Goal: Transaction & Acquisition: Purchase product/service

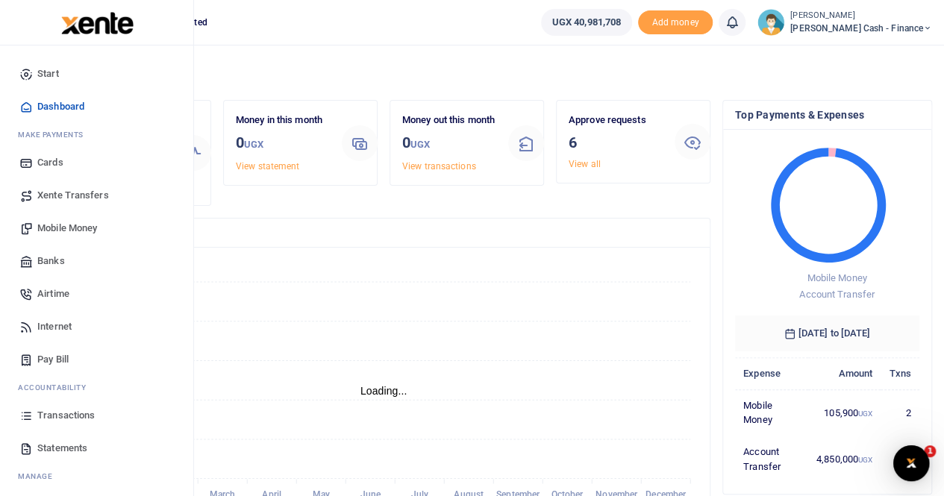
scroll to position [12, 12]
click at [53, 408] on span "Transactions" at bounding box center [65, 415] width 57 height 15
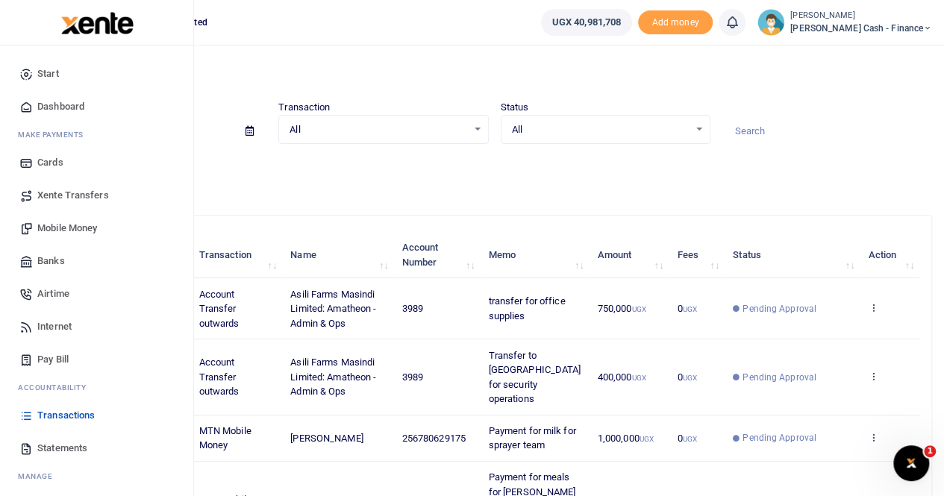
click at [69, 194] on span "Xente Transfers" at bounding box center [73, 195] width 72 height 15
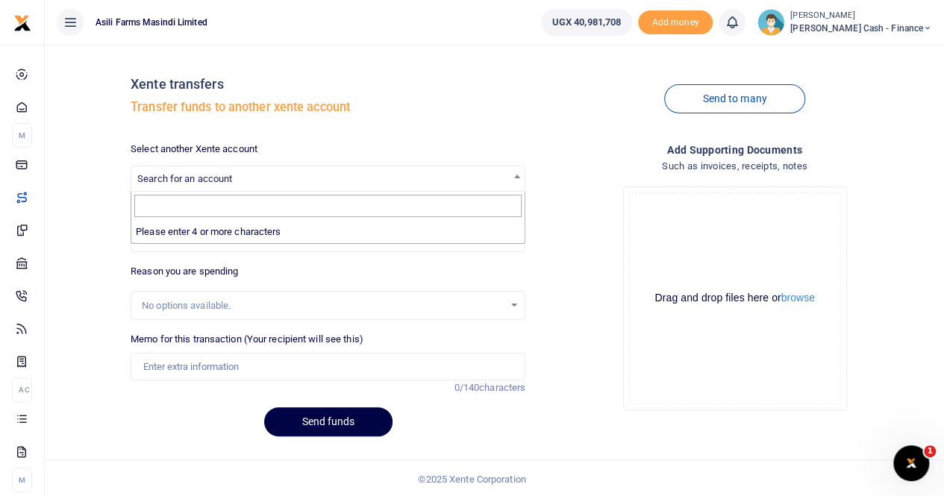
click at [206, 182] on span "Search for an account" at bounding box center [184, 178] width 95 height 11
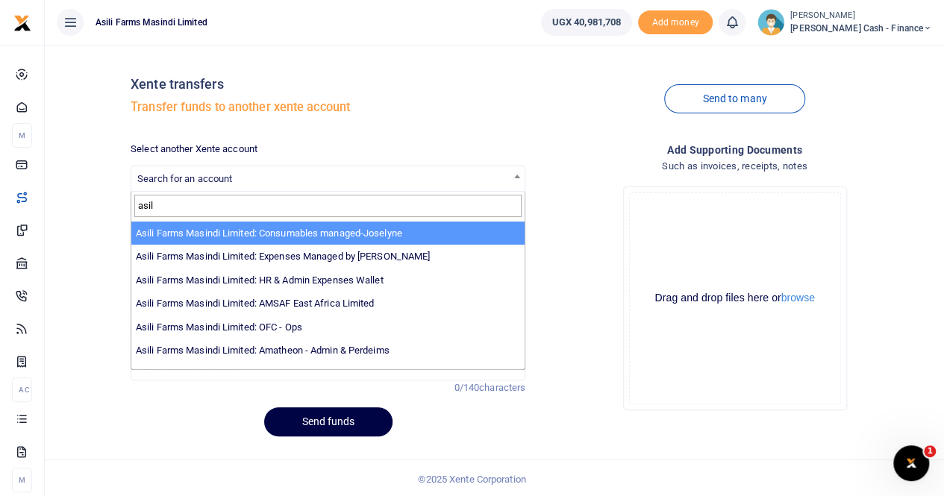
scroll to position [109, 0]
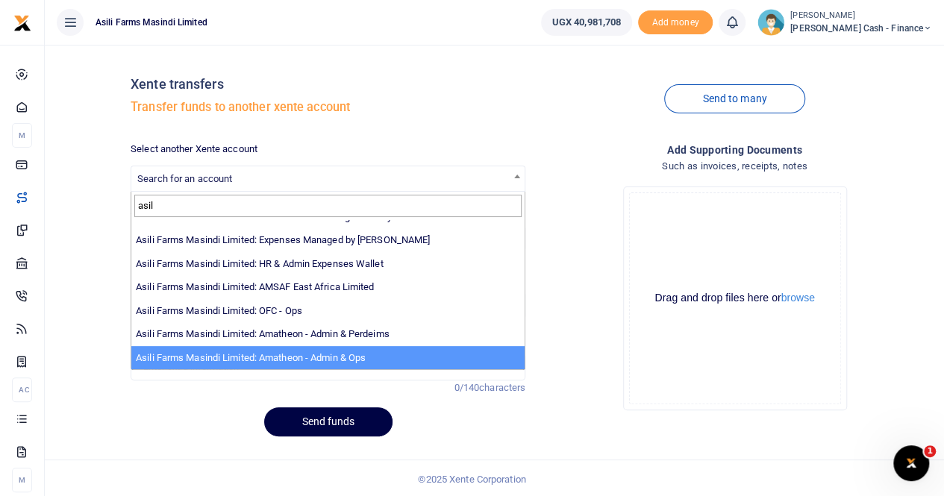
type input "asil"
select select "3989"
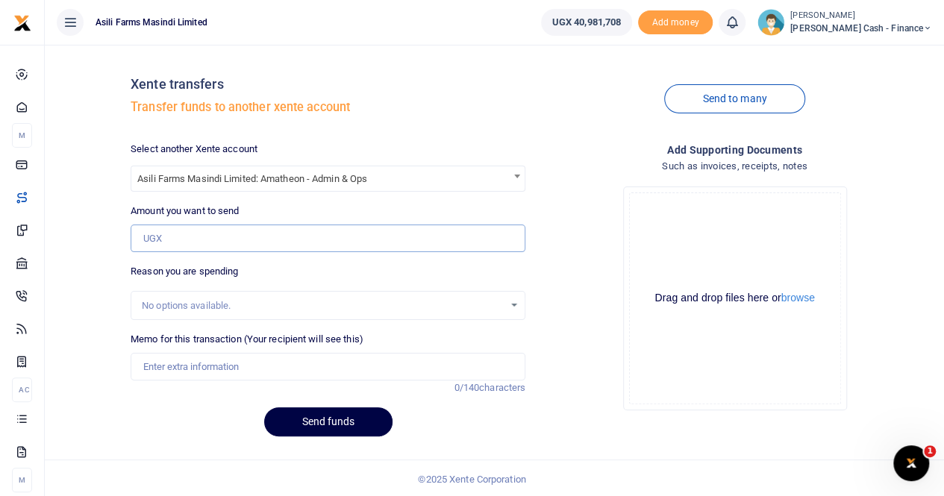
click at [177, 232] on input "Amount you want to send" at bounding box center [328, 239] width 395 height 28
paste input "1,820,400"
type input "1,820,400"
click at [163, 371] on input "Memo for this transaction (Your recipient will see this)" at bounding box center [328, 367] width 395 height 28
type input "Transfer to Amatheon for meals"
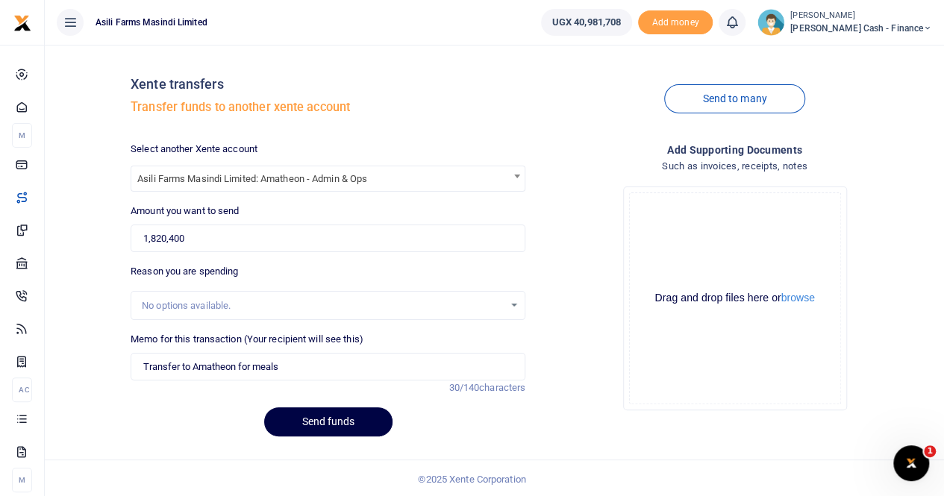
click at [461, 304] on div "No options available." at bounding box center [323, 306] width 362 height 15
click at [306, 420] on button "Send funds" at bounding box center [328, 422] width 128 height 29
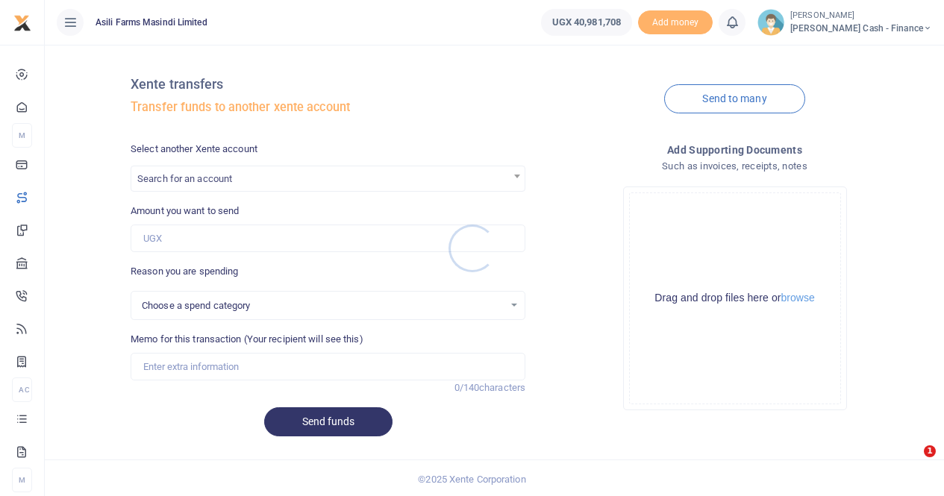
select select
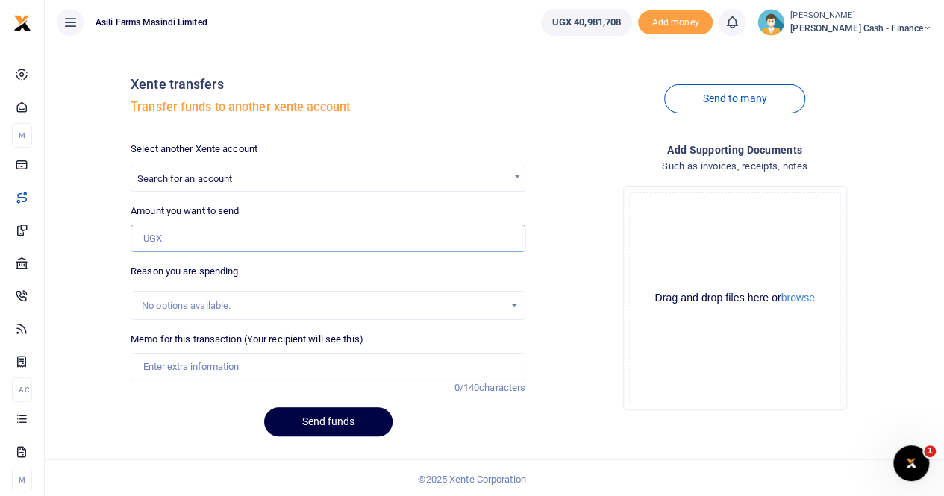
click at [171, 239] on input "Amount you want to send" at bounding box center [328, 239] width 395 height 28
paste input "2,430,000"
type input "2,430,000"
click at [182, 174] on span "Search for an account" at bounding box center [184, 178] width 95 height 11
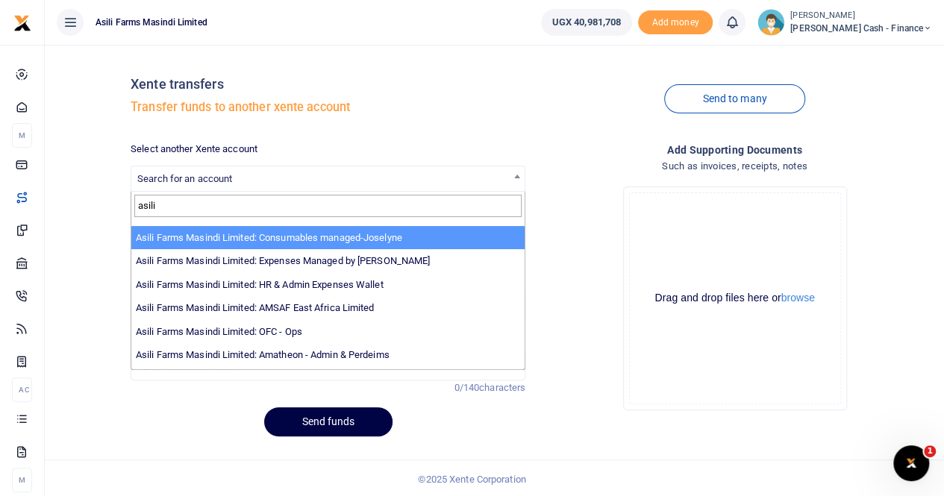
scroll to position [109, 0]
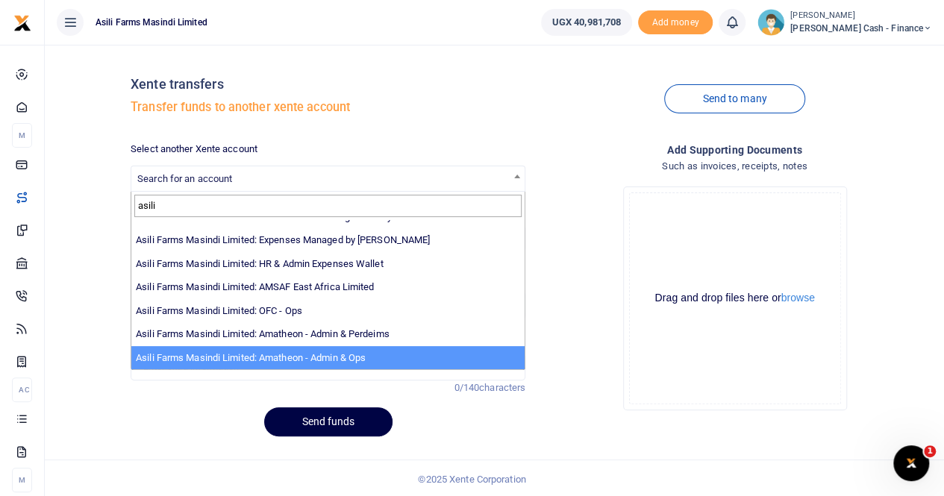
type input "asili"
select select "3989"
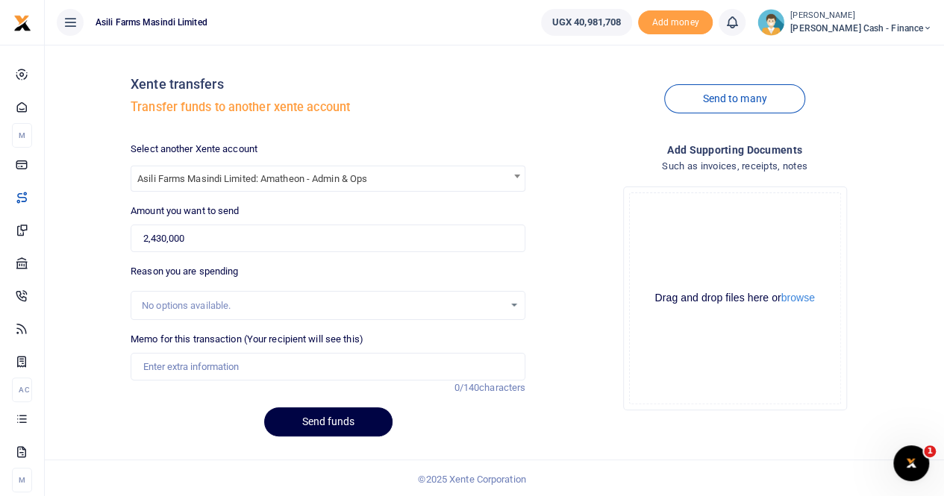
click at [179, 305] on div "No options available." at bounding box center [323, 306] width 362 height 15
click at [164, 362] on input "Memo for this transaction (Your recipient will see this)" at bounding box center [328, 367] width 395 height 28
type input "Transfer to Amatheon for meals"
click at [555, 286] on div "Drop your files here Drag and drop files here or browse Powered by Uppy" at bounding box center [735, 299] width 395 height 248
click at [303, 420] on button "Send funds" at bounding box center [328, 422] width 128 height 29
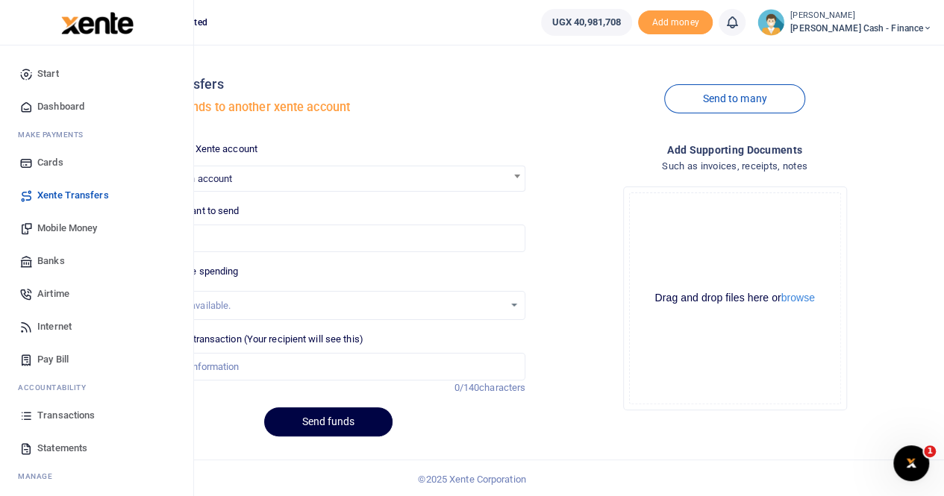
click at [55, 219] on link "Mobile Money" at bounding box center [96, 228] width 169 height 33
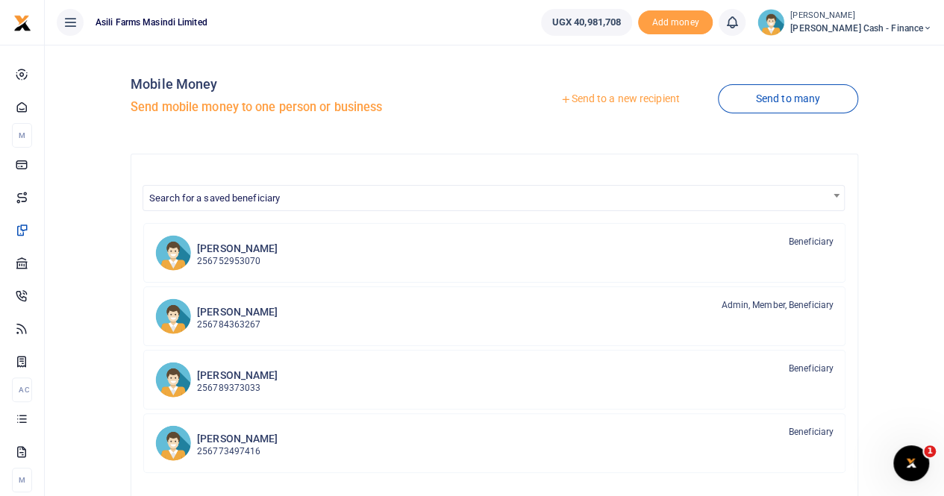
click at [598, 96] on link "Send to a new recipient" at bounding box center [620, 99] width 195 height 27
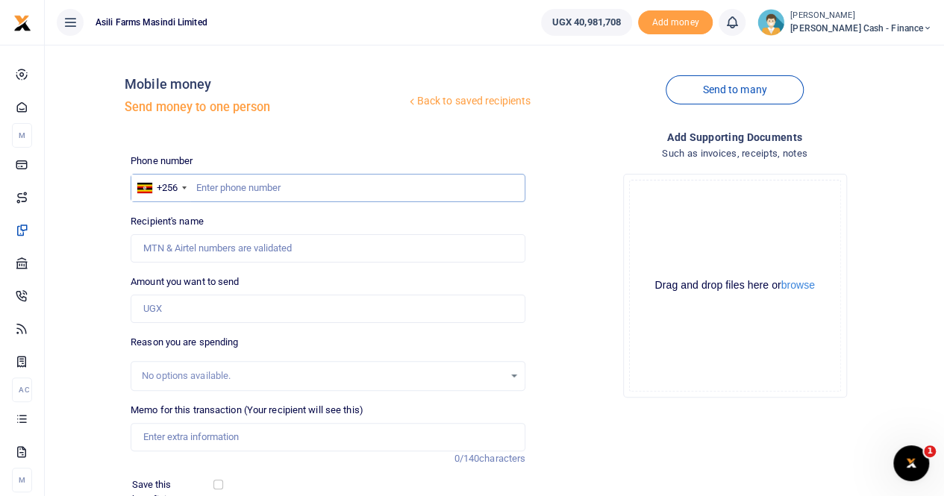
click at [203, 187] on input "text" at bounding box center [328, 188] width 395 height 28
paste input "752426662"
type input "752426662"
type input "[PERSON_NAME]"
type input "752426662"
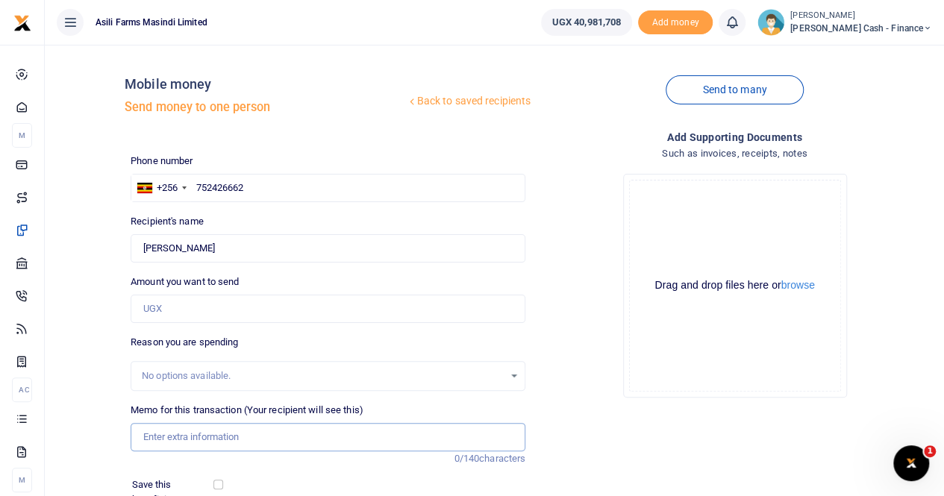
click at [181, 444] on input "Memo for this transaction (Your recipient will see this)" at bounding box center [328, 437] width 395 height 28
type input "Payment to Mubakari for meals"
click at [157, 320] on input "Amount you want to send" at bounding box center [328, 309] width 395 height 28
paste input "1,260,000"
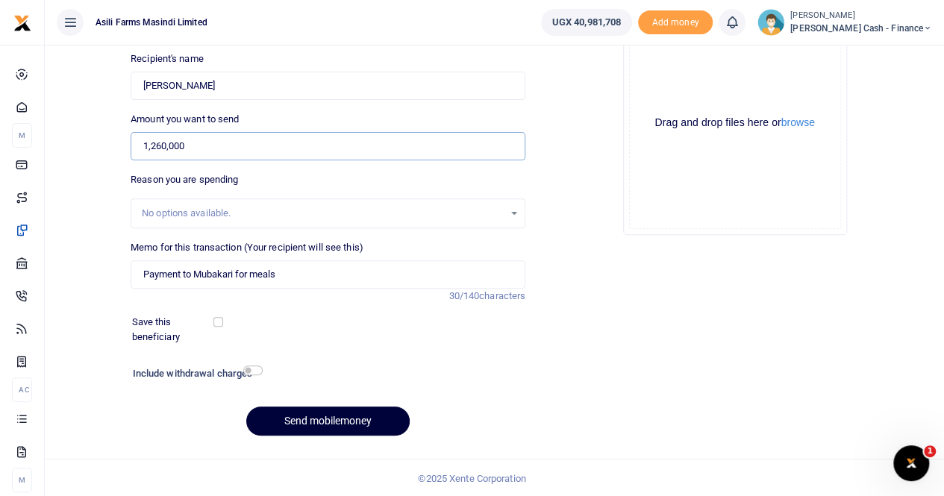
type input "1,260,000"
click at [300, 420] on button "Send mobilemoney" at bounding box center [327, 421] width 163 height 29
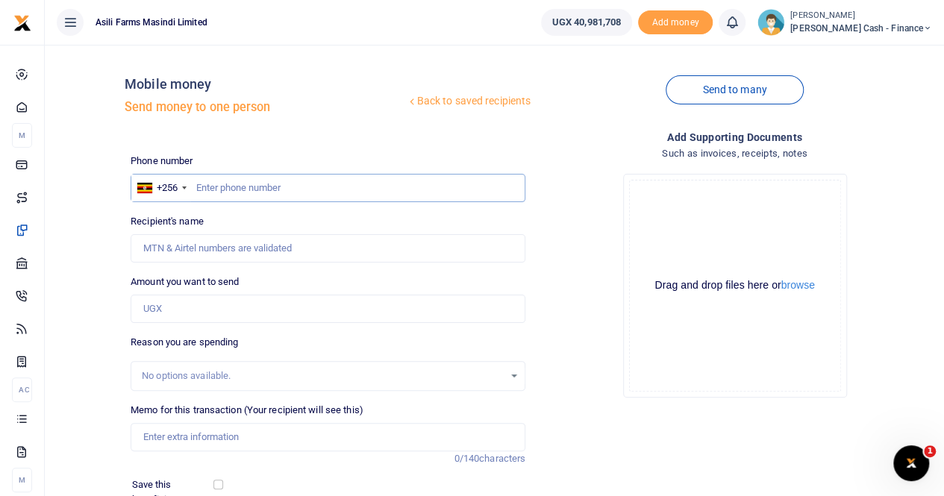
click at [209, 184] on input "text" at bounding box center [328, 188] width 395 height 28
paste input "0773567275"
type input "0773567275"
type input "Godfrey Mundwa"
type input "0773567275"
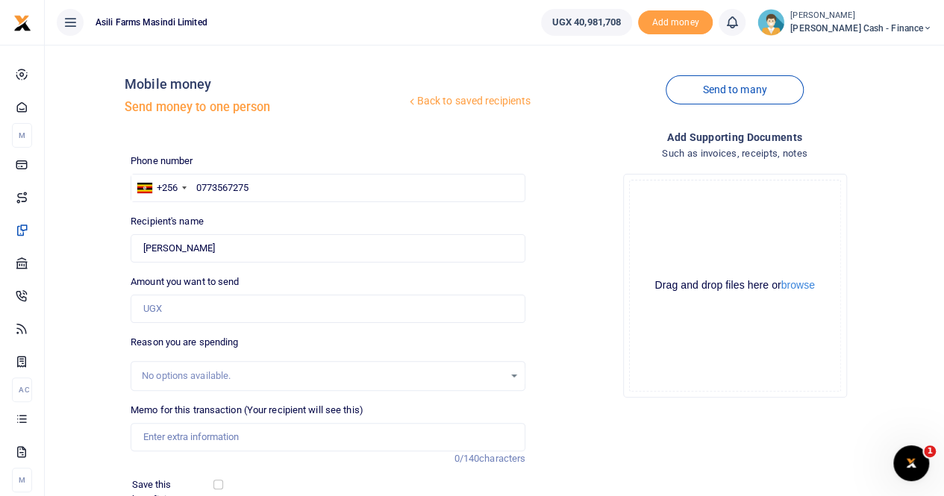
click at [161, 294] on div "Amount you want to send Amount is required." at bounding box center [328, 299] width 395 height 49
click at [157, 305] on input "Amount you want to send" at bounding box center [328, 309] width 395 height 28
type input "640,000"
click at [172, 442] on input "Memo for this transaction (Your recipient will see this)" at bounding box center [328, 437] width 395 height 28
paste input "Milk store Keepers"
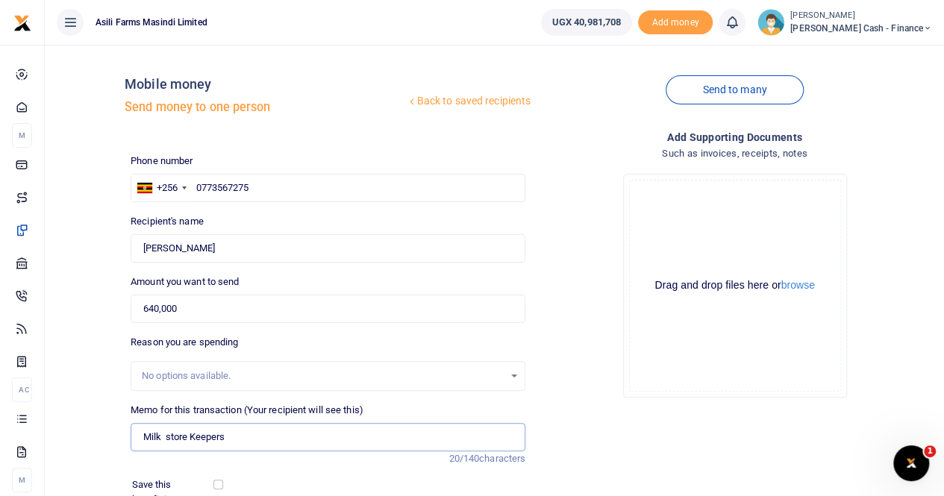
click at [138, 441] on input "Milk store Keepers" at bounding box center [328, 437] width 395 height 28
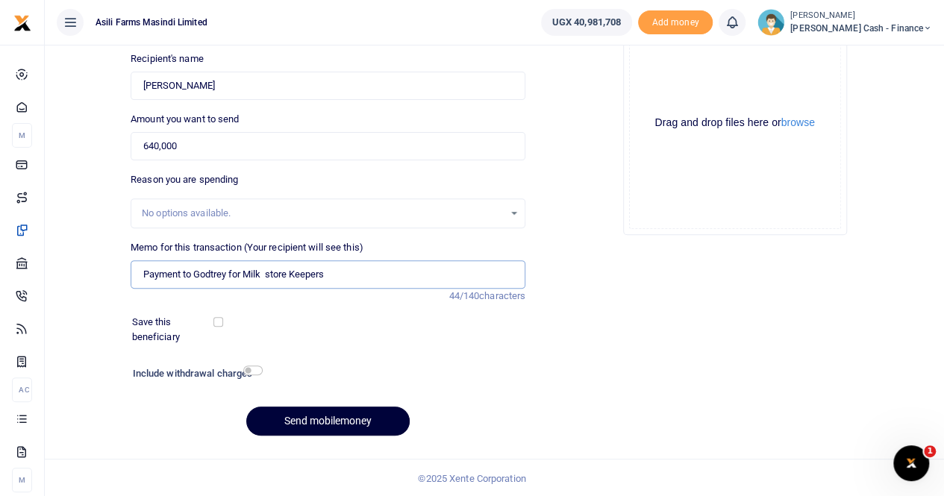
type input "Payment to Godtrey for Milk store Keepers"
click at [321, 420] on button "Send mobilemoney" at bounding box center [327, 421] width 163 height 29
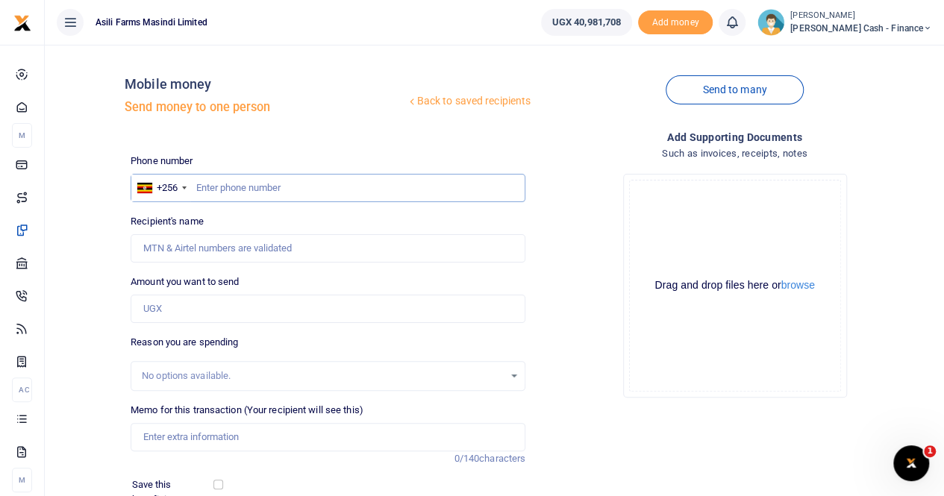
click at [206, 190] on input "text" at bounding box center [328, 188] width 395 height 28
paste input "772 555897"
click at [216, 192] on input "772 555897" at bounding box center [328, 188] width 395 height 28
type input "772555897"
type input "Emmanuel Onyango"
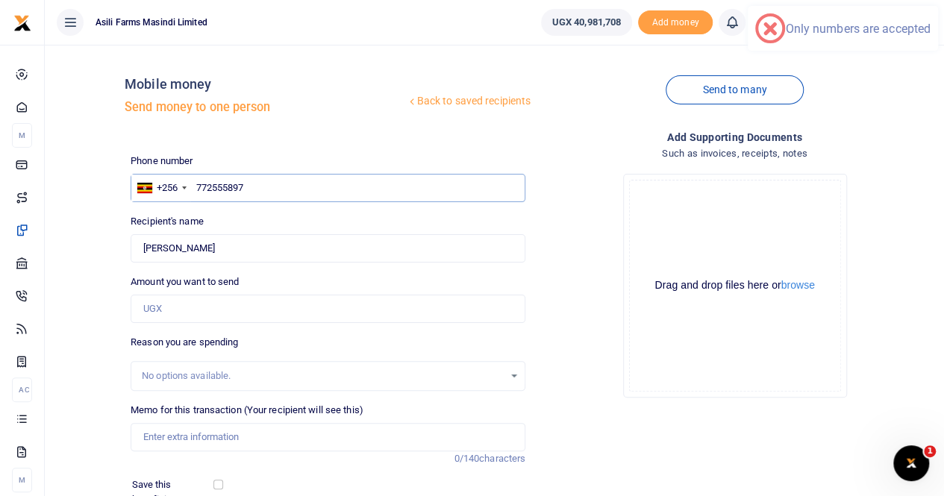
type input "772555897"
click at [162, 299] on input "Amount you want to send" at bounding box center [328, 309] width 395 height 28
paste input "500,000"
type input "500,000"
click at [162, 435] on input "Memo for this transaction (Your recipient will see this)" at bounding box center [328, 437] width 395 height 28
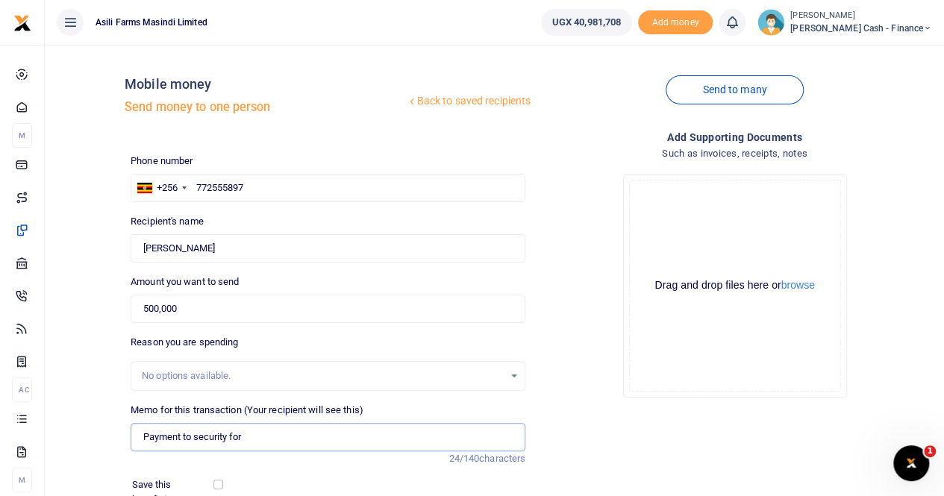
click at [193, 435] on input "Payment to security for" at bounding box center [328, 437] width 395 height 28
click at [260, 438] on input "Payment for security for" at bounding box center [328, 437] width 395 height 28
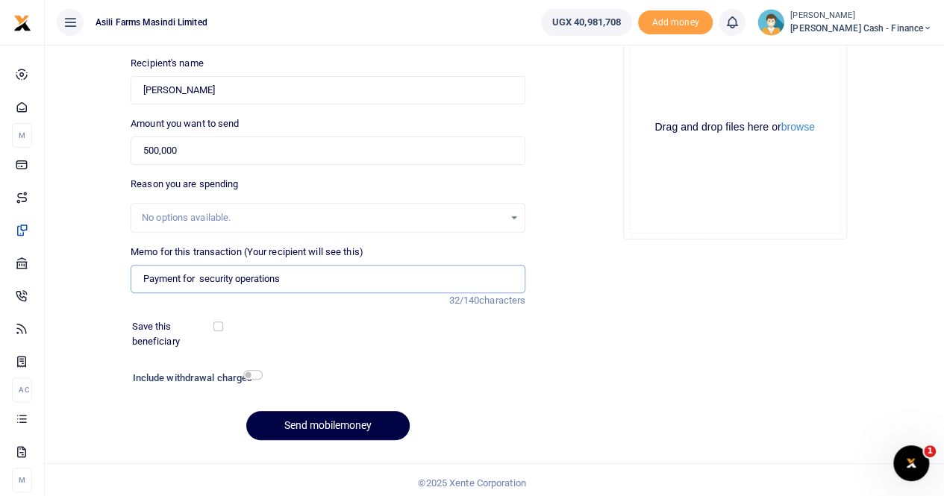
scroll to position [163, 0]
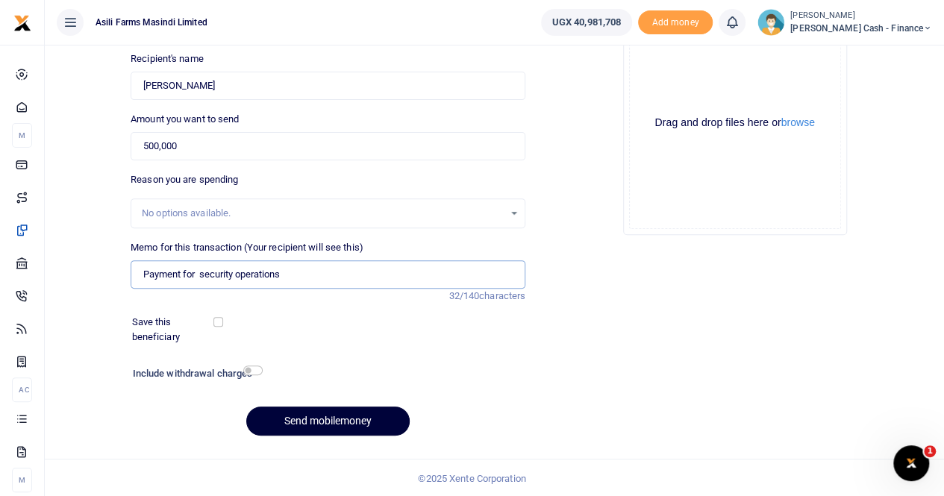
type input "Payment for security operations"
click at [290, 412] on button "Send mobilemoney" at bounding box center [327, 421] width 163 height 29
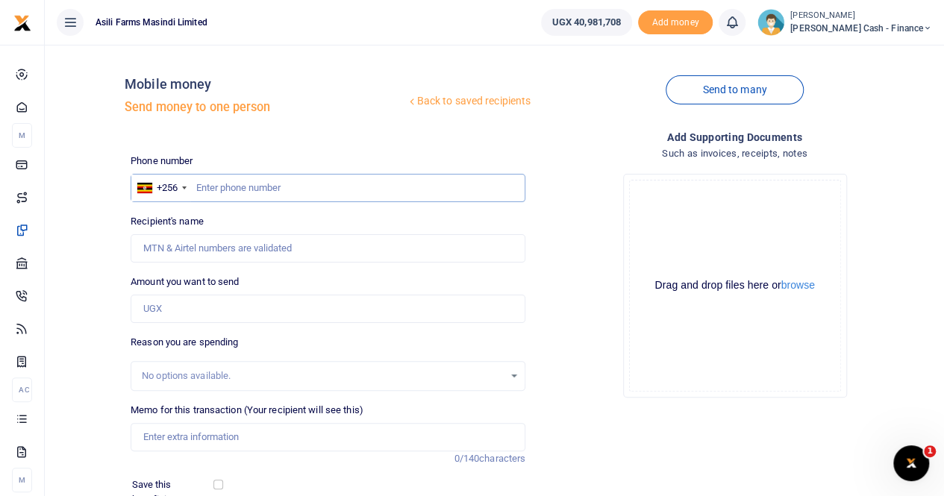
click at [213, 186] on input "text" at bounding box center [328, 188] width 395 height 28
paste input "0771427648"
type input "0771427648"
type input "Winnifred Akurut"
type input "0771427648"
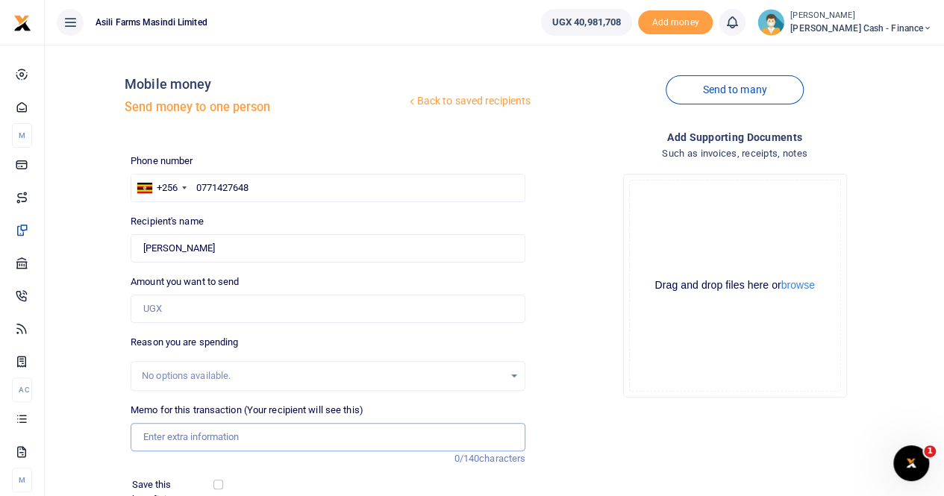
click at [160, 434] on input "Memo for this transaction (Your recipient will see this)" at bounding box center [328, 437] width 395 height 28
type input "Payment for MPF food items"
click at [151, 310] on input "Amount you want to send" at bounding box center [328, 309] width 395 height 28
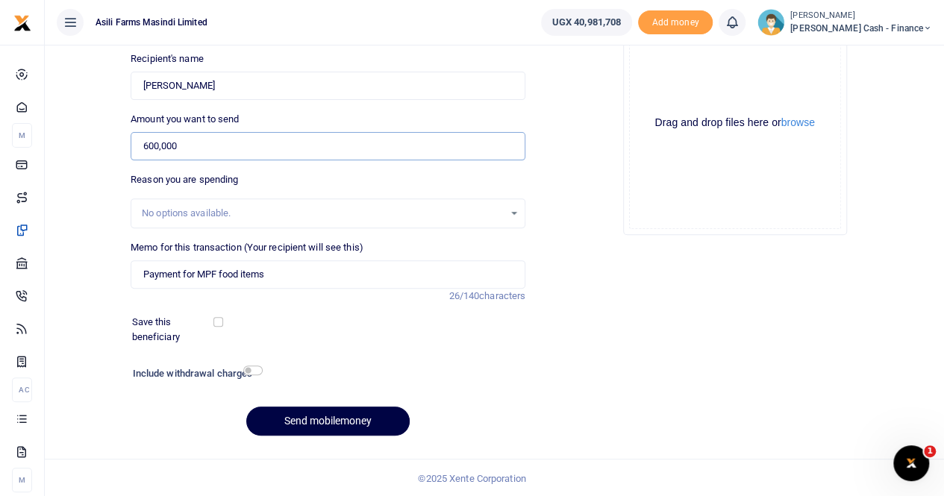
type input "600,000"
click at [282, 412] on button "Send mobilemoney" at bounding box center [327, 421] width 163 height 29
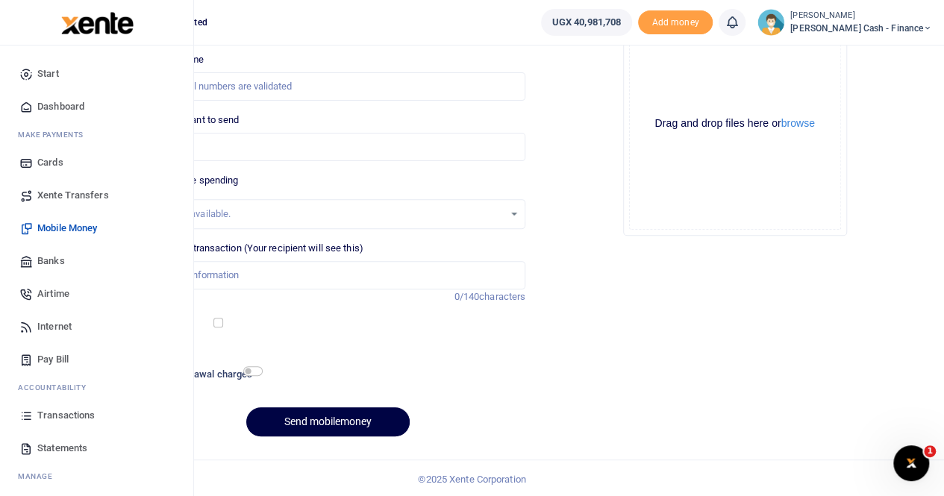
click at [68, 190] on span "Xente Transfers" at bounding box center [73, 195] width 72 height 15
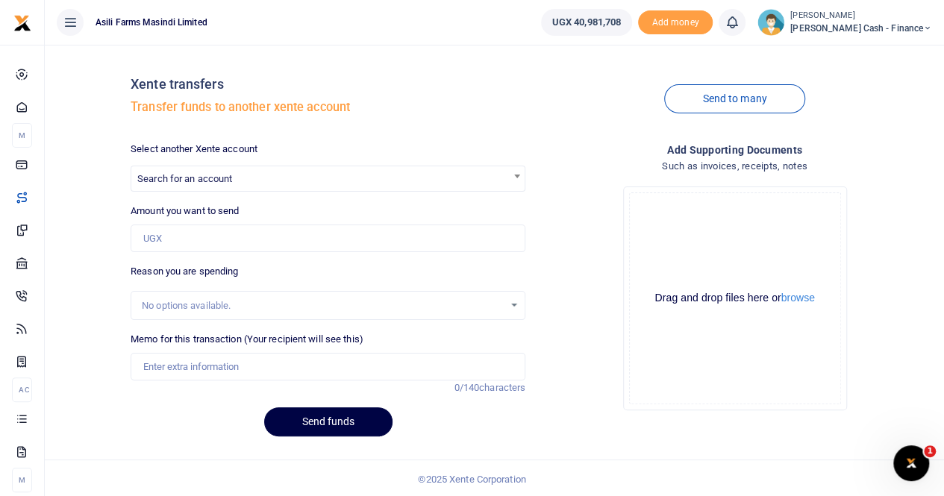
click at [181, 178] on div at bounding box center [472, 248] width 944 height 496
click at [181, 178] on span "Search for an account" at bounding box center [184, 178] width 95 height 11
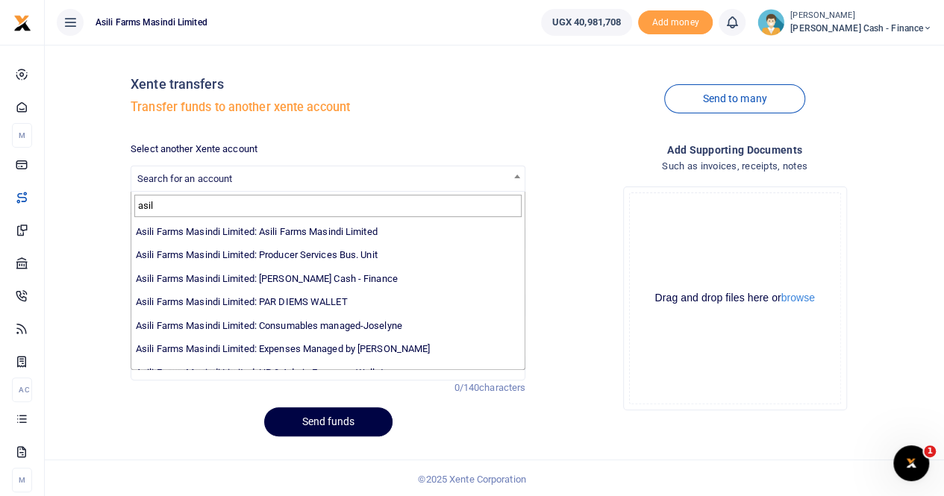
scroll to position [109, 0]
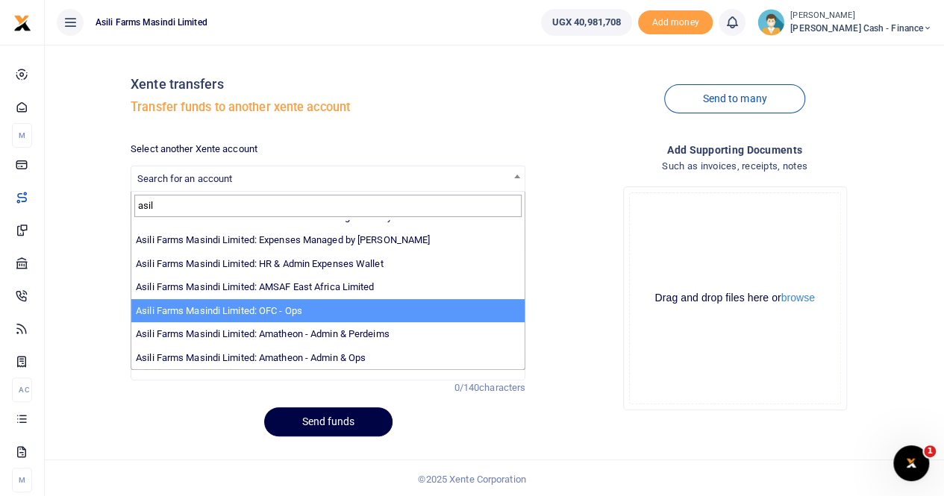
type input "asil"
select select "4038"
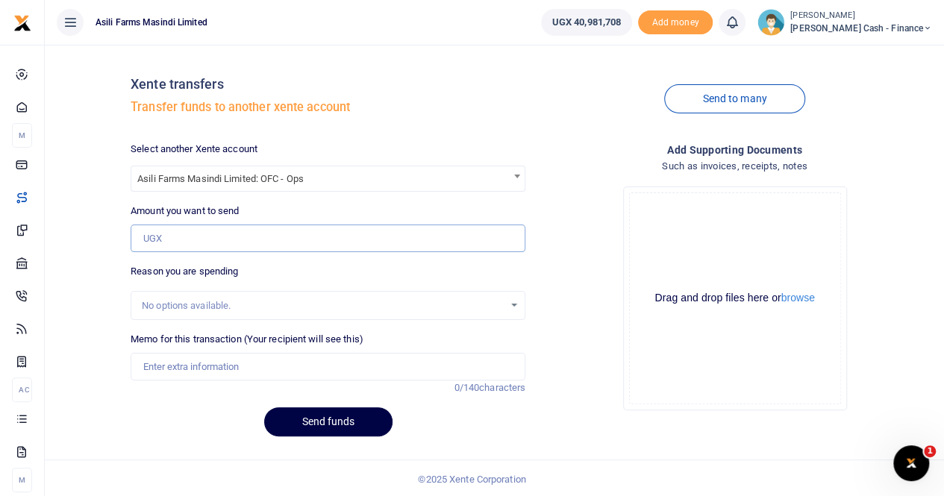
click at [158, 239] on input "Amount you want to send" at bounding box center [328, 239] width 395 height 28
paste input "2,703,000"
type input "2,703,000"
click at [156, 371] on input "Memo for this transaction (Your recipient will see this)" at bounding box center [328, 367] width 395 height 28
type input "Transfer to OFC for meals"
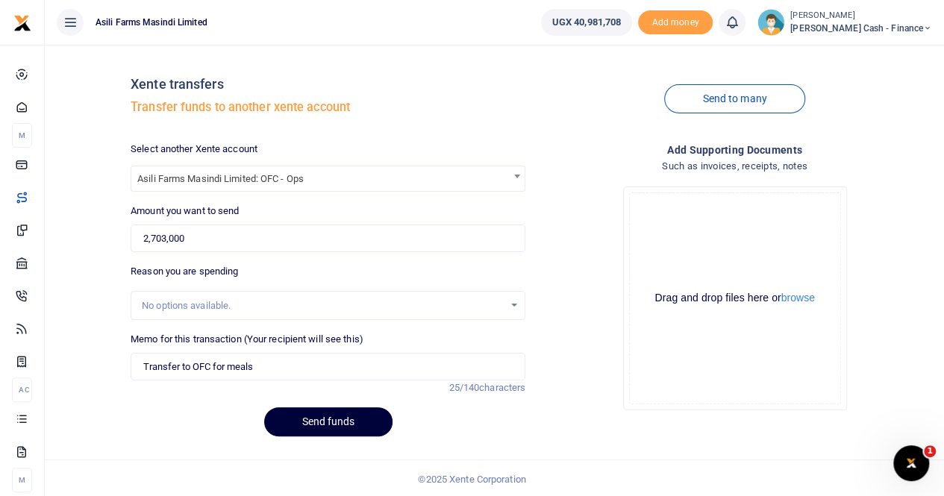
click at [311, 422] on button "Send funds" at bounding box center [328, 422] width 128 height 29
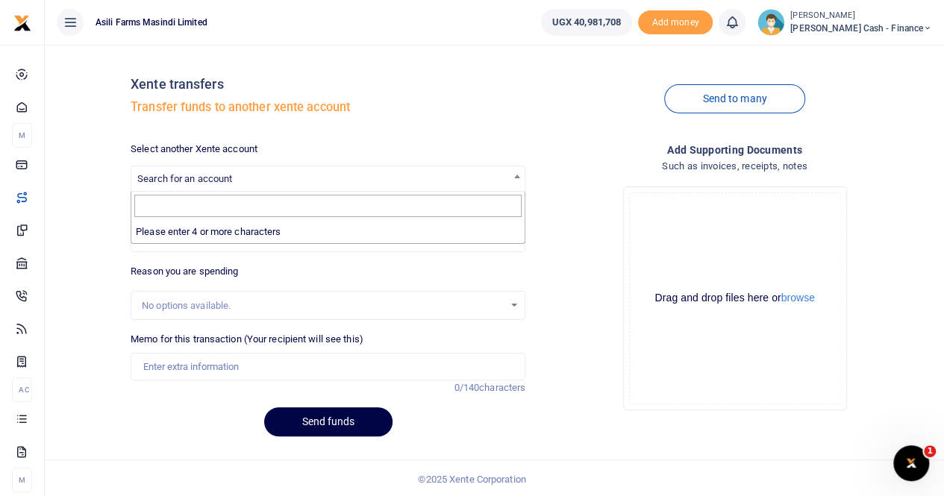
click at [224, 182] on span "Search for an account" at bounding box center [184, 178] width 95 height 11
type input "a"
type input "asil"
drag, startPoint x: 237, startPoint y: 277, endPoint x: 242, endPoint y: 236, distance: 41.4
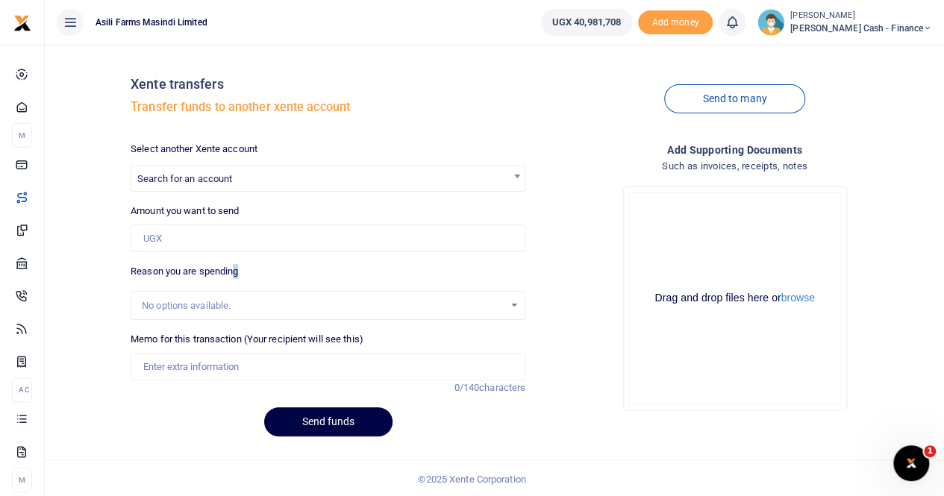
click at [243, 267] on div "Reason you are spending No options available." at bounding box center [328, 292] width 395 height 56
click at [187, 224] on div "Amount you want to send Amount is required." at bounding box center [328, 228] width 395 height 49
click at [167, 238] on input "Amount you want to send" at bounding box center [328, 239] width 395 height 28
type input "650,000"
click at [165, 373] on input "Memo for this transaction (Your recipient will see this)" at bounding box center [328, 367] width 395 height 28
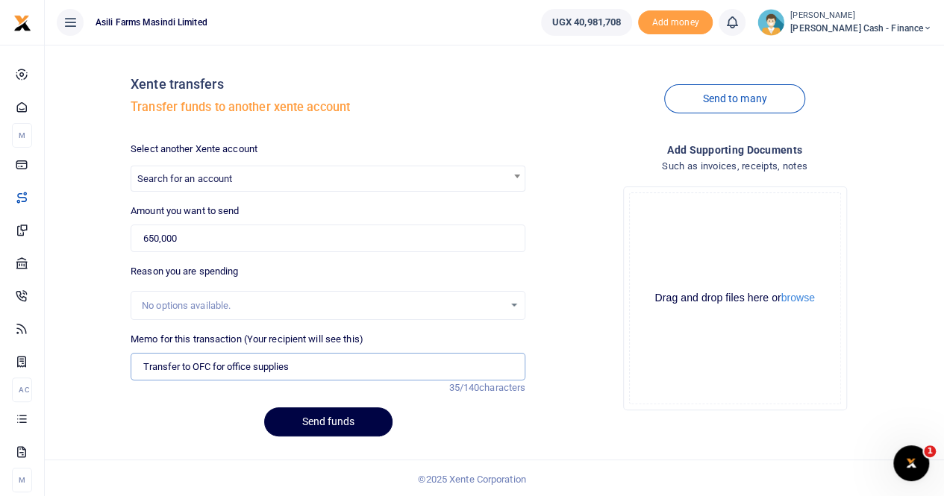
type input "Transfer to OFC for office supplies"
click at [193, 166] on span "Search for an account" at bounding box center [328, 179] width 395 height 26
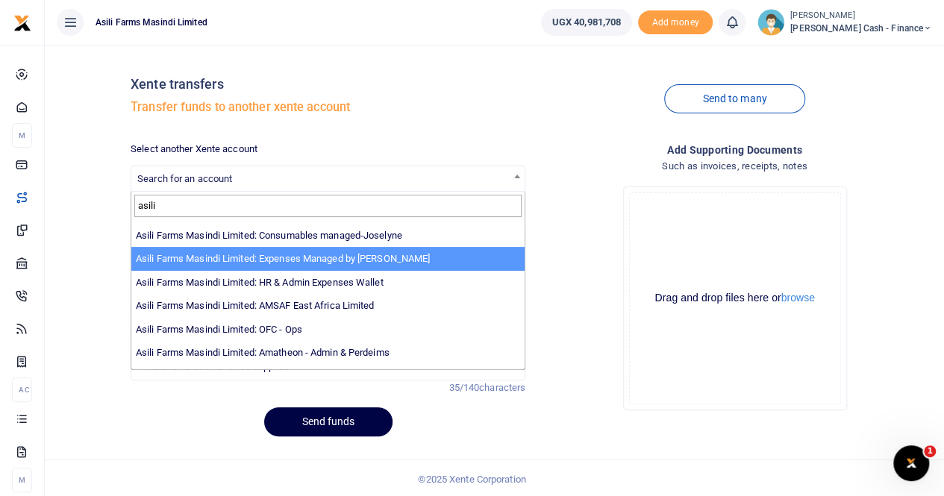
scroll to position [109, 0]
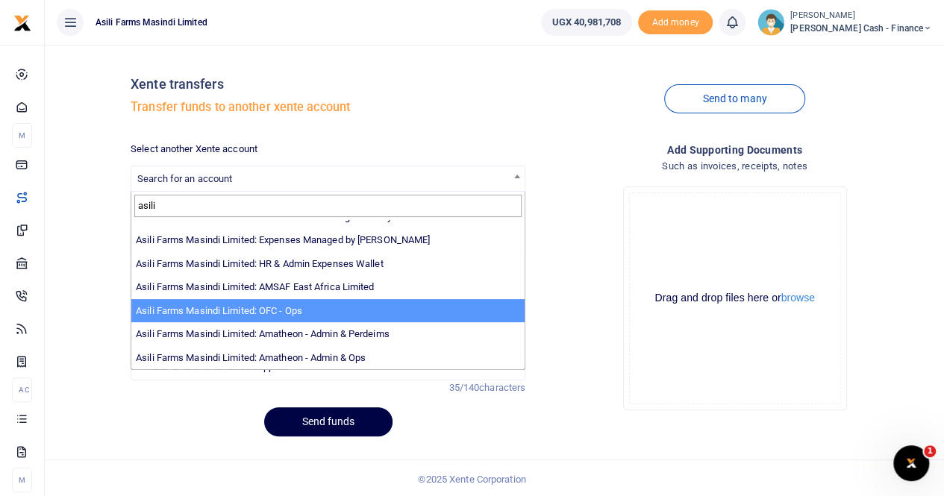
type input "asili"
select select "4038"
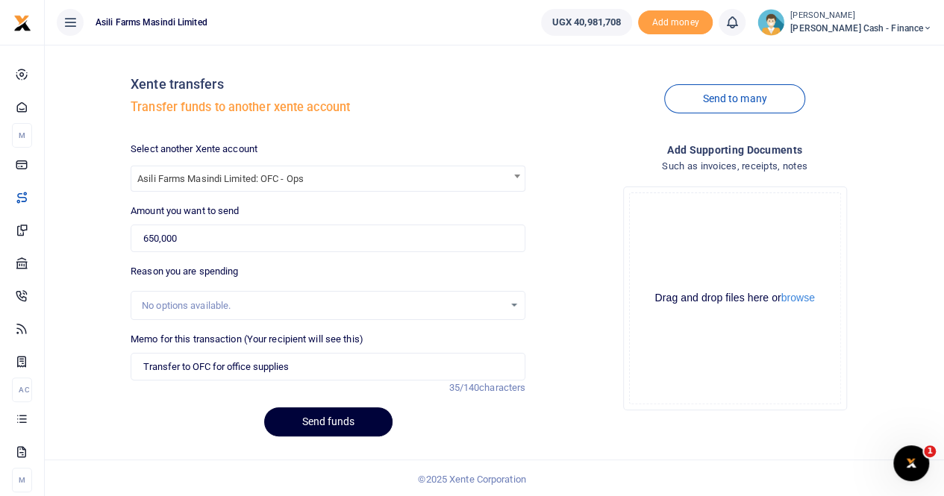
click at [315, 417] on button "Send funds" at bounding box center [328, 422] width 128 height 29
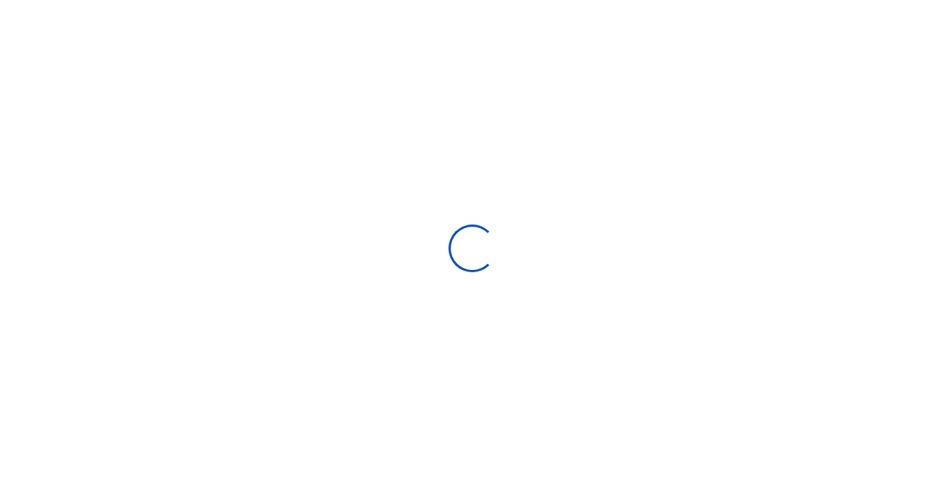
select select
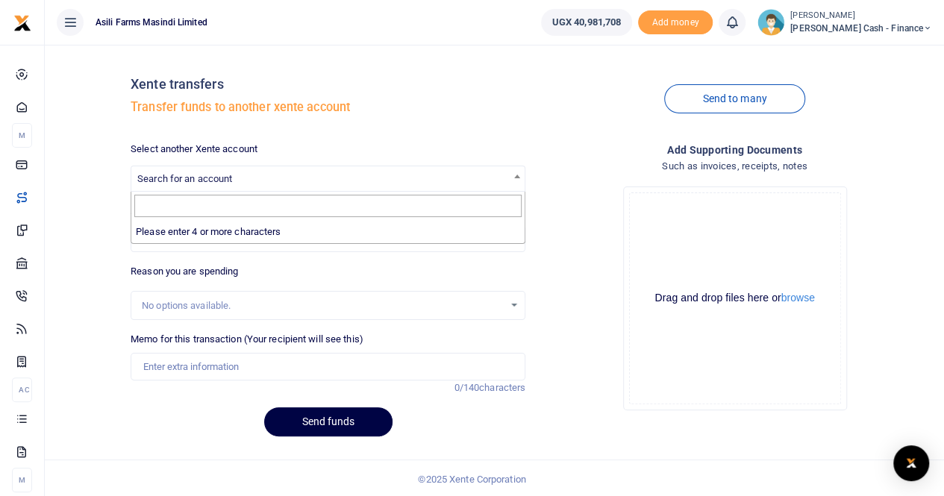
click at [161, 174] on span "Search for an account" at bounding box center [184, 178] width 95 height 11
type input "asili"
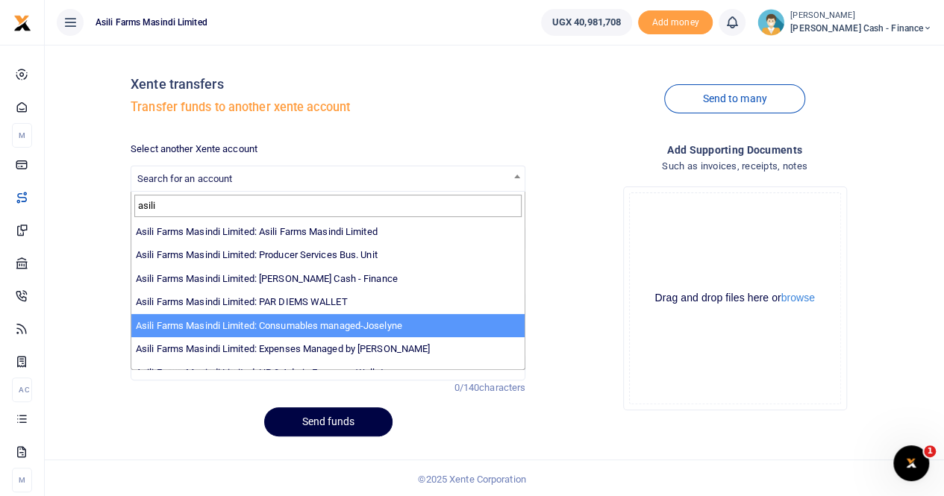
scroll to position [109, 0]
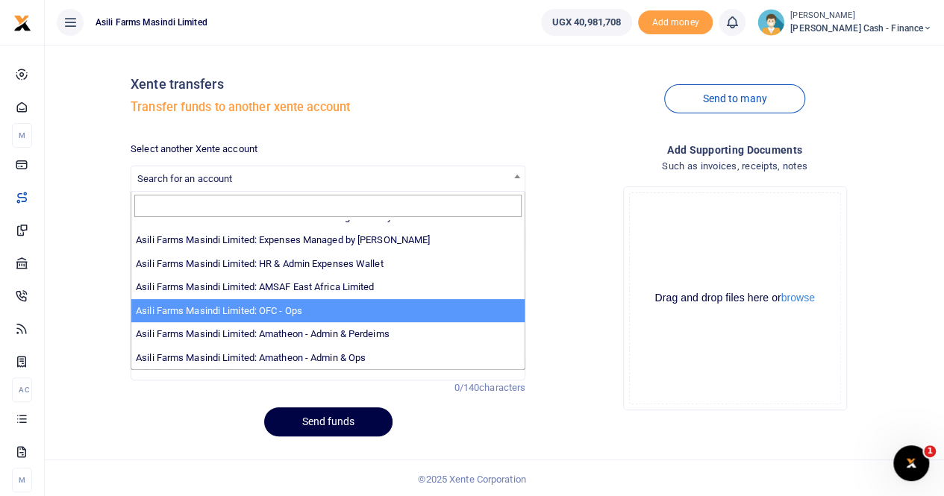
select select "4038"
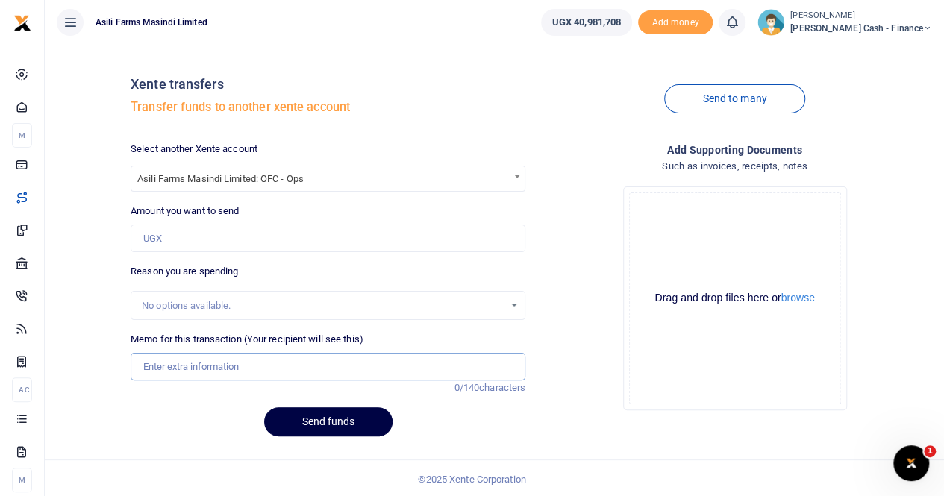
click at [178, 369] on input "Memo for this transaction (Your recipient will see this)" at bounding box center [328, 367] width 395 height 28
paste input "Food Items from Market/Perishables"
click at [143, 369] on input "Food Items from Market/Perishables" at bounding box center [328, 367] width 395 height 28
type input "transfer to OFC for Food Items from Market/Perishables"
click at [157, 250] on input "Amount you want to send" at bounding box center [328, 239] width 395 height 28
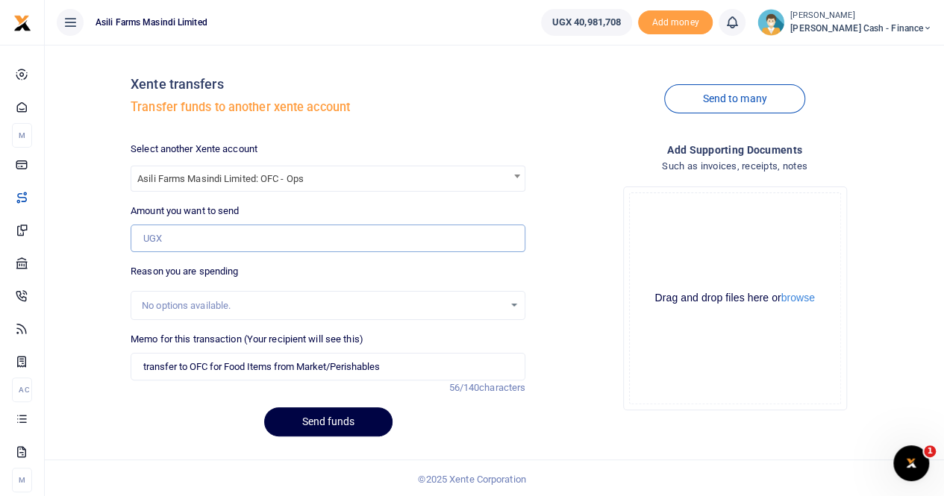
paste input "1,500,000"
type input "1,500,000"
click at [147, 367] on input "transfer to OFC for Food Items from Market/Perishables" at bounding box center [328, 367] width 395 height 28
click at [407, 356] on input "Transfer to OFC for Food Items from Market/Perishables" at bounding box center [328, 367] width 395 height 28
click at [309, 427] on button "Send funds" at bounding box center [328, 422] width 128 height 29
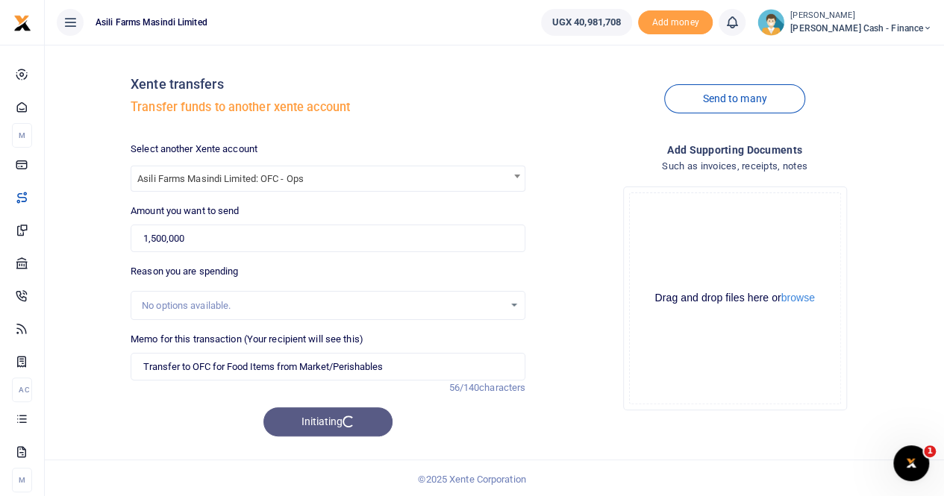
click at [309, 427] on div "Initiating" at bounding box center [328, 422] width 395 height 29
click at [342, 368] on input "Transfer to OFC for Food Items from Market/Perishables" at bounding box center [328, 367] width 395 height 28
click at [340, 362] on input "Transfer to OFC for Food Items from Market/Perishables" at bounding box center [328, 367] width 395 height 28
type input "Transfer to OFC for Food Items from Market Perishables"
click at [313, 426] on button "Send funds" at bounding box center [328, 422] width 128 height 29
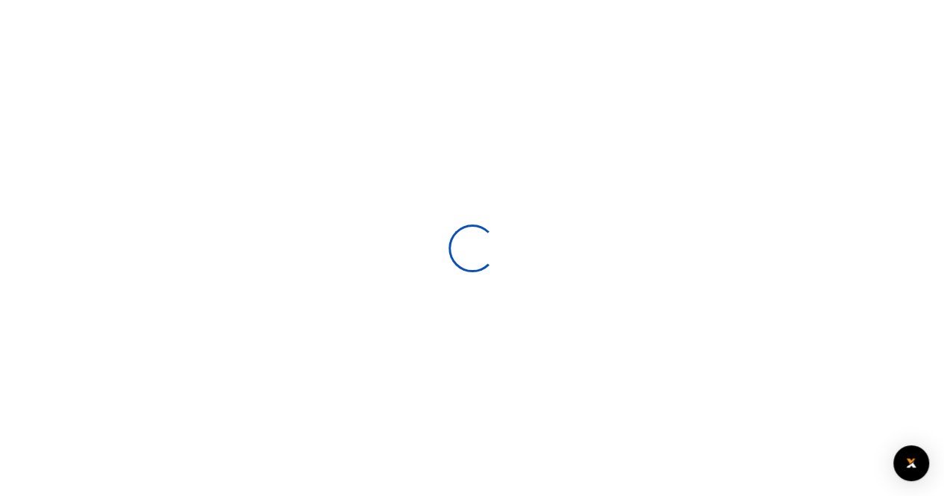
select select
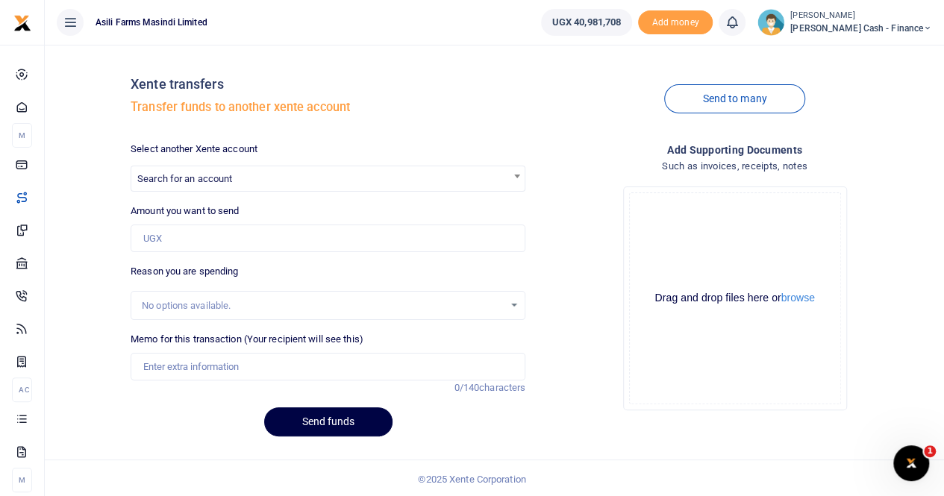
click at [288, 0] on html "Start Dashboard M ake Payments Cards Xente Transfers Mobile Money Banks Airtime" at bounding box center [472, 249] width 944 height 499
